Goal: Entertainment & Leisure: Browse casually

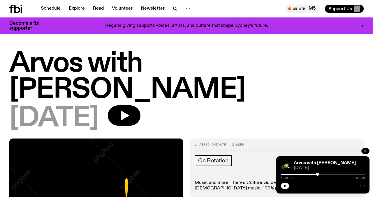
scroll to position [305, 0]
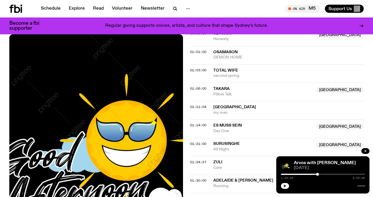
click at [286, 186] on icon "button" at bounding box center [284, 185] width 3 height 3
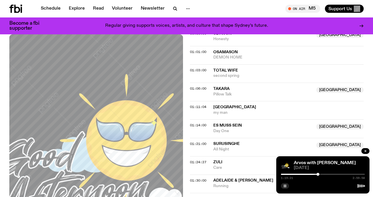
click at [318, 175] on div at bounding box center [317, 174] width 3 height 3
click at [317, 175] on div at bounding box center [317, 174] width 3 height 3
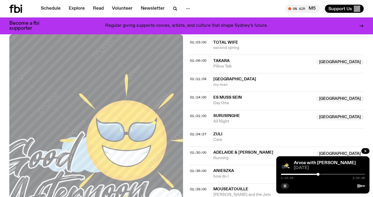
scroll to position [325, 0]
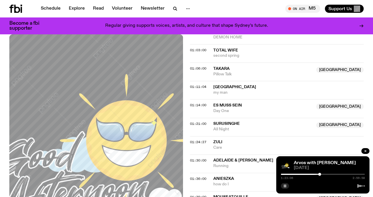
click at [319, 174] on div at bounding box center [319, 174] width 3 height 3
click at [320, 174] on div at bounding box center [319, 174] width 3 height 3
click at [319, 174] on div at bounding box center [319, 174] width 3 height 3
click at [189, 115] on div "Aired on 19.08.25 , 3:00pm On Rotation Music and more. There's Culture Guide at…" at bounding box center [186, 197] width 373 height 768
click at [322, 174] on div at bounding box center [323, 174] width 84 height 1
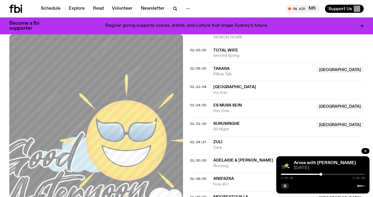
click at [320, 175] on div at bounding box center [320, 174] width 3 height 3
click at [321, 174] on div at bounding box center [321, 174] width 3 height 3
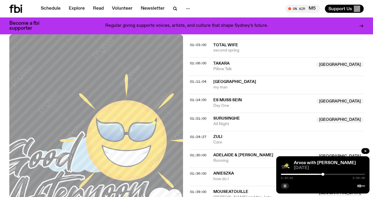
scroll to position [330, 0]
copy div "Es Muss Sein"
drag, startPoint x: 247, startPoint y: 75, endPoint x: 212, endPoint y: 75, distance: 35.2
click at [212, 113] on div "01:14:00 Es Muss Sein Australia Day One Australia" at bounding box center [276, 122] width 173 height 18
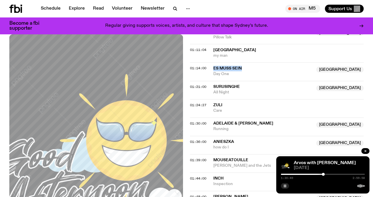
scroll to position [374, 0]
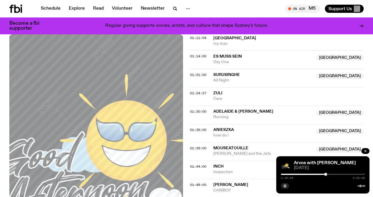
click at [187, 103] on div "Aired on 19.08.25 , 3:00pm On Rotation Music and more. There's Culture Guide at…" at bounding box center [186, 149] width 373 height 768
click at [194, 127] on span "01:36:00" at bounding box center [198, 129] width 16 height 5
click at [199, 146] on span "01:39:00" at bounding box center [198, 148] width 16 height 5
click at [326, 174] on div at bounding box center [325, 174] width 3 height 3
click at [326, 174] on div at bounding box center [326, 174] width 3 height 3
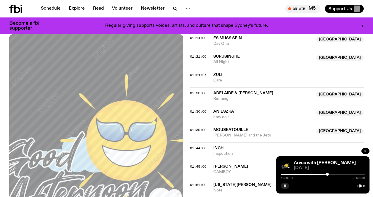
scroll to position [392, 0]
click at [284, 187] on rect "button" at bounding box center [283, 186] width 1 height 3
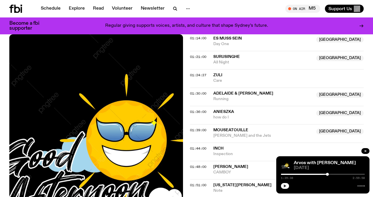
click at [288, 186] on button "button" at bounding box center [285, 186] width 8 height 6
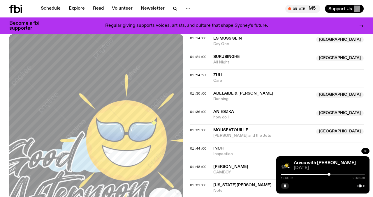
click at [329, 175] on div at bounding box center [328, 174] width 3 height 3
click at [331, 175] on div at bounding box center [331, 174] width 3 height 3
click at [331, 175] on div at bounding box center [330, 174] width 3 height 3
click at [330, 174] on div at bounding box center [330, 174] width 3 height 3
click at [329, 174] on div at bounding box center [329, 174] width 3 height 3
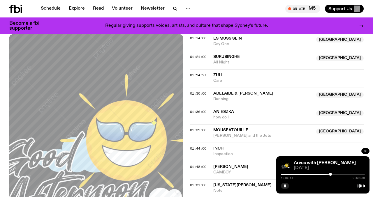
click at [330, 174] on div at bounding box center [330, 174] width 3 height 3
click at [329, 175] on div at bounding box center [329, 174] width 3 height 3
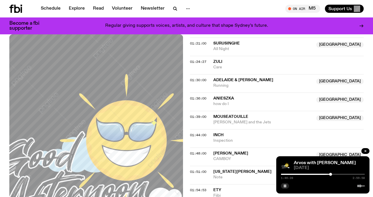
scroll to position [404, 0]
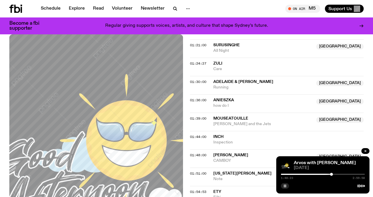
click at [284, 187] on rect "button" at bounding box center [283, 186] width 1 height 3
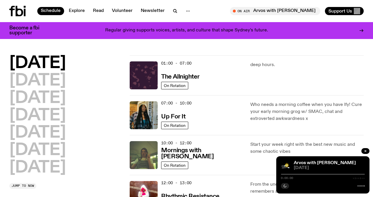
click at [172, 70] on div "01:00 - 07:00 The Allnighter" at bounding box center [202, 75] width 82 height 28
click at [145, 74] on img at bounding box center [144, 75] width 28 height 28
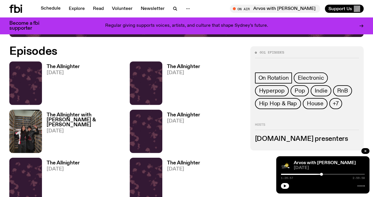
scroll to position [235, 0]
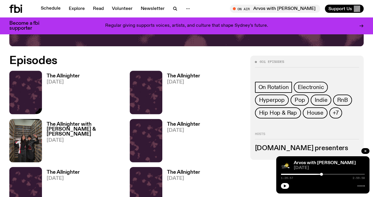
click at [15, 81] on img at bounding box center [25, 92] width 33 height 43
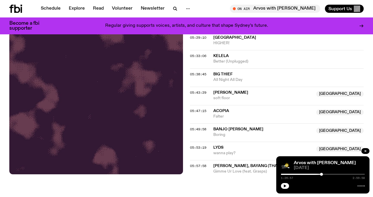
scroll to position [943, 0]
click at [55, 8] on link "Schedule" at bounding box center [50, 9] width 27 height 8
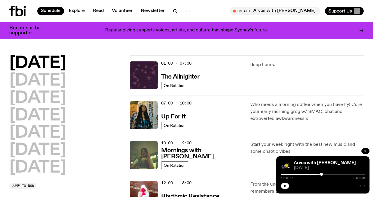
click at [21, 11] on icon at bounding box center [17, 11] width 16 height 10
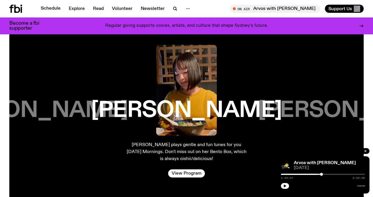
scroll to position [903, 0]
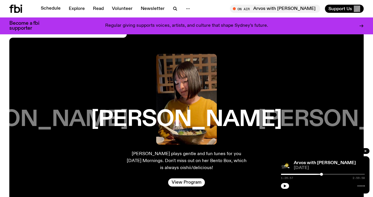
click at [316, 111] on h3 "[PERSON_NAME]" at bounding box center [353, 120] width 191 height 22
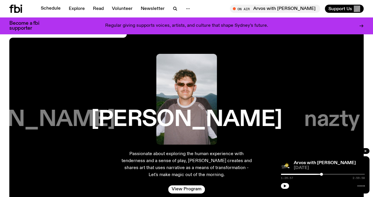
click at [329, 114] on h3 "nazty gurl" at bounding box center [353, 120] width 99 height 22
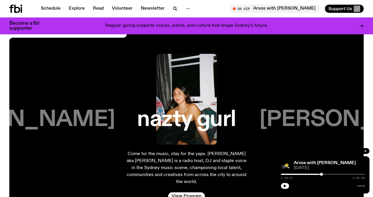
click at [329, 114] on h3 "[PERSON_NAME]" at bounding box center [354, 120] width 191 height 22
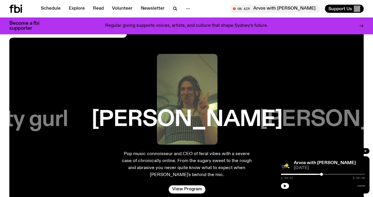
click at [329, 114] on h3 "[PERSON_NAME]" at bounding box center [354, 120] width 191 height 22
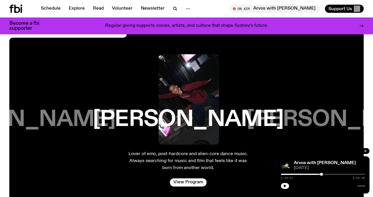
click at [329, 114] on h3 "[PERSON_NAME]" at bounding box center [341, 120] width 191 height 22
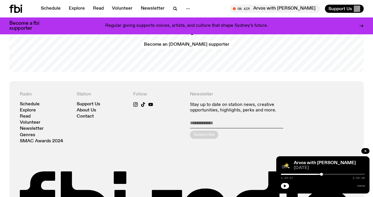
scroll to position [1245, 0]
